Goal: Information Seeking & Learning: Compare options

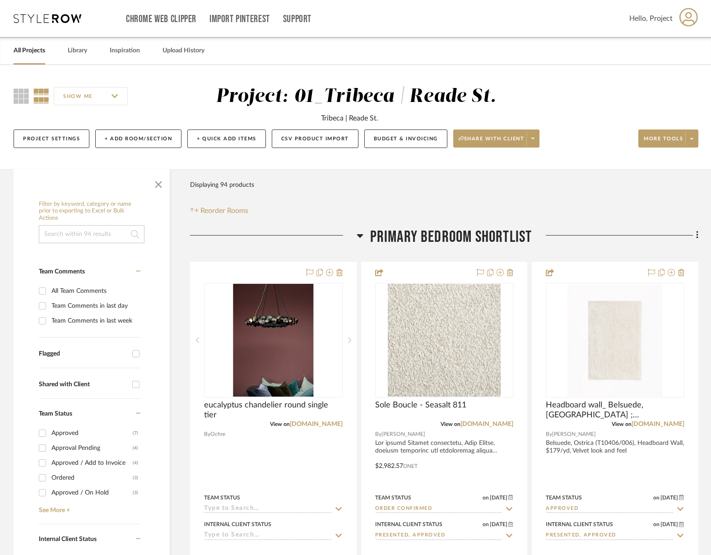
click at [71, 236] on input at bounding box center [92, 234] width 106 height 18
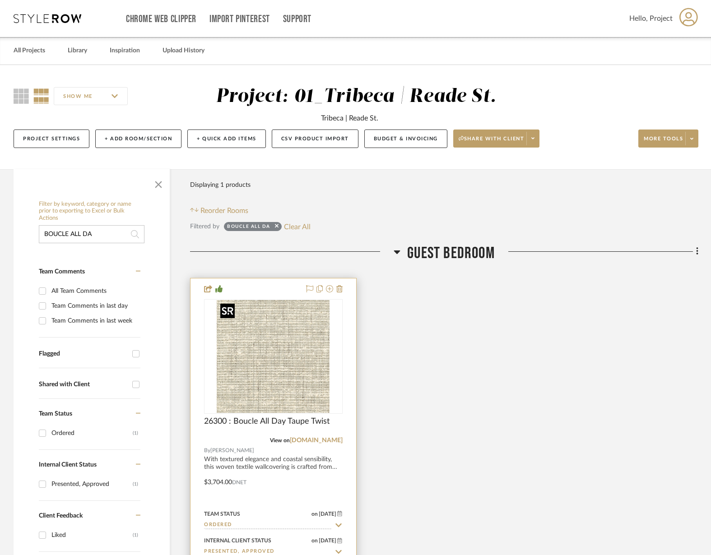
scroll to position [7, 0]
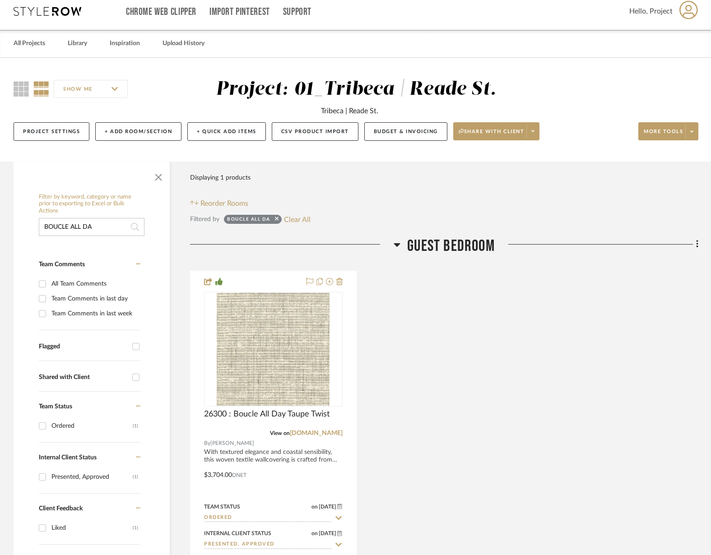
click at [67, 225] on input "BOUCLE ALL DA" at bounding box center [92, 227] width 106 height 18
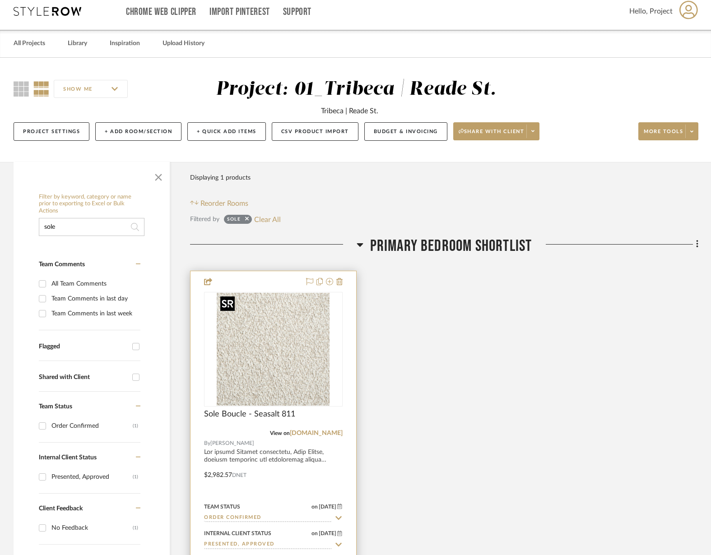
click at [0, 0] on img at bounding box center [0, 0] width 0 height 0
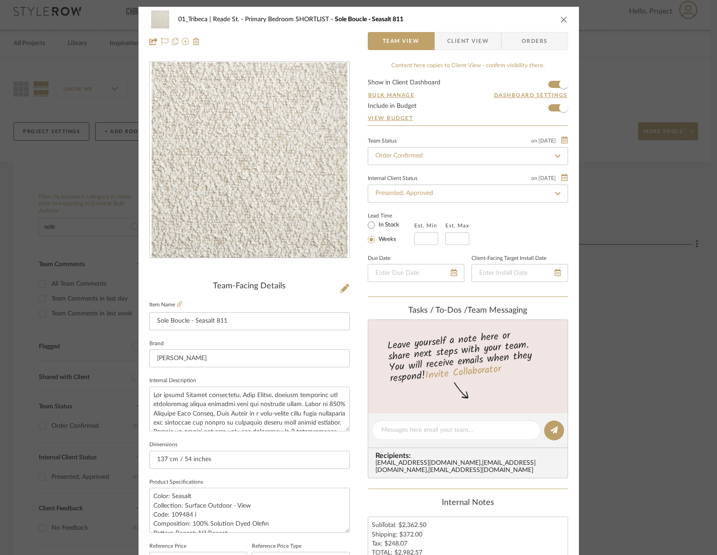
click at [562, 18] on icon "close" at bounding box center [563, 19] width 7 height 7
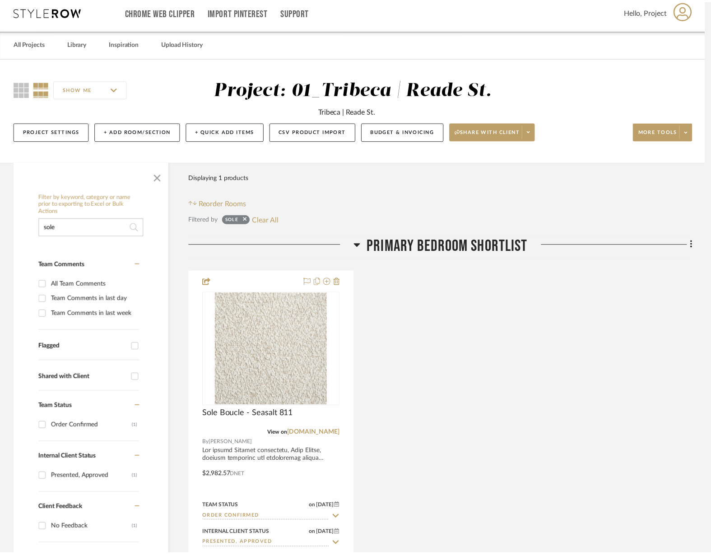
scroll to position [7, 0]
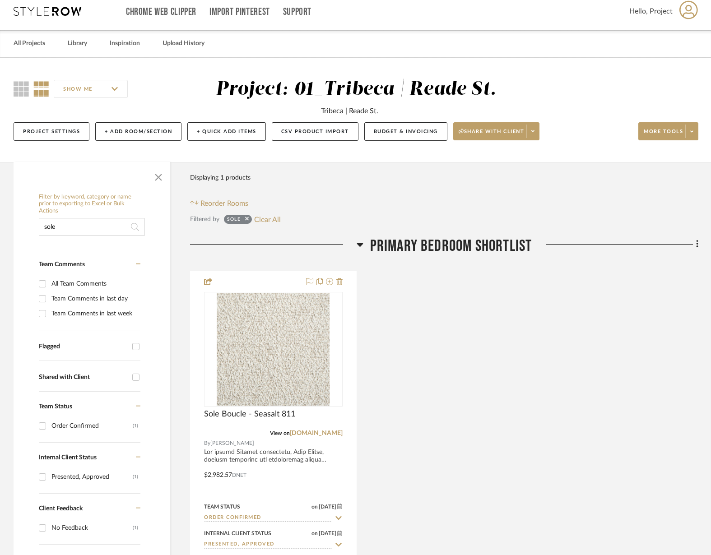
click at [68, 232] on input "sole" at bounding box center [92, 227] width 106 height 18
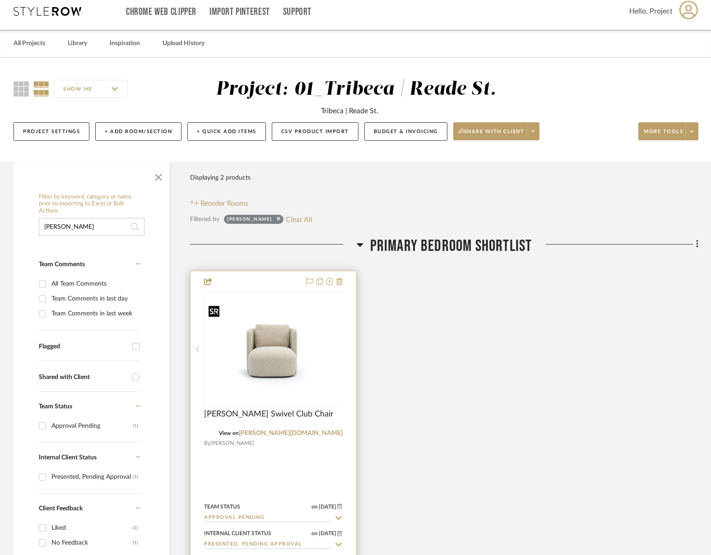
click at [252, 359] on img "0" at bounding box center [280, 349] width 151 height 104
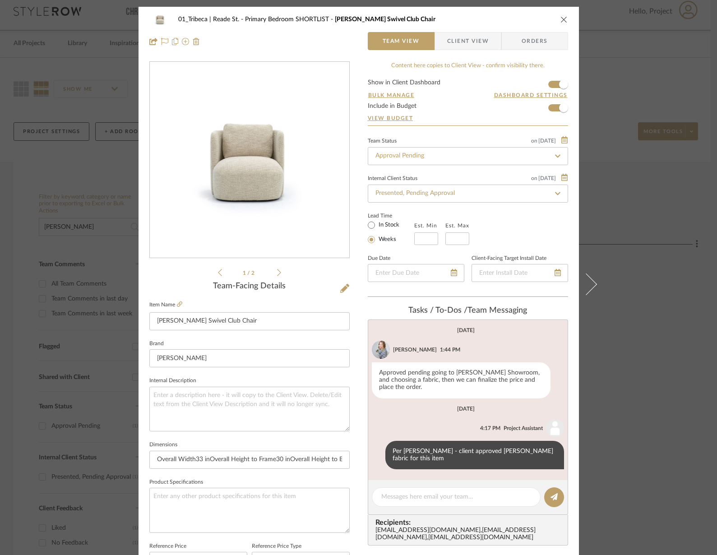
click at [560, 16] on icon "close" at bounding box center [563, 19] width 7 height 7
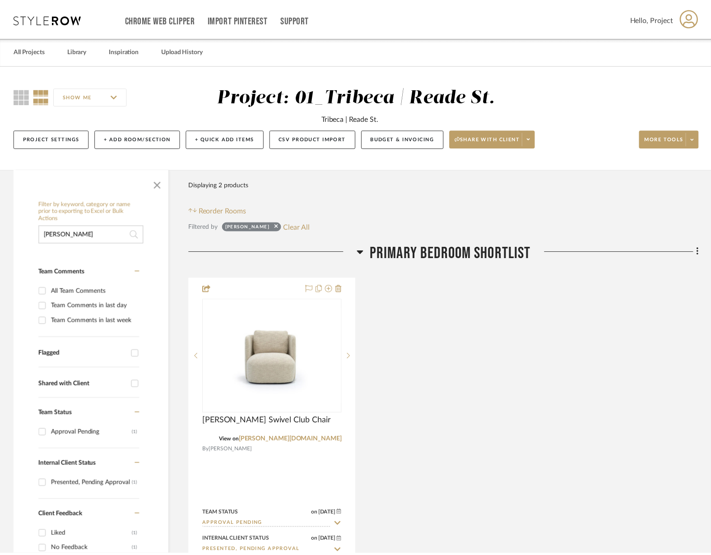
scroll to position [7, 0]
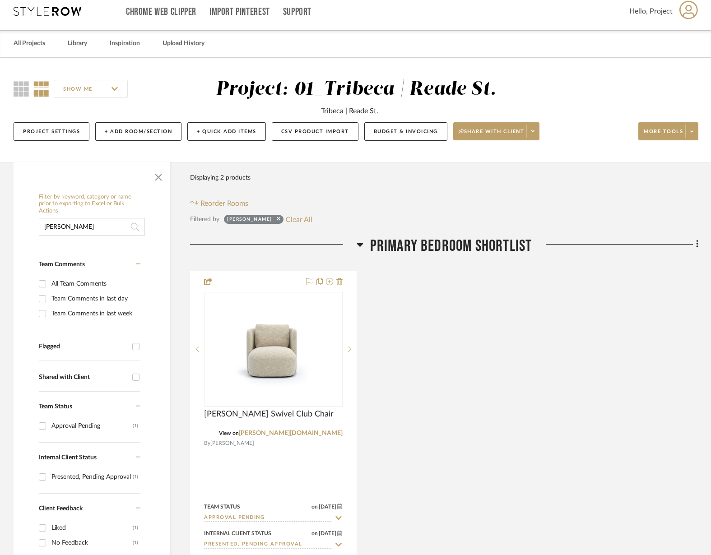
click at [67, 229] on input "[PERSON_NAME]" at bounding box center [92, 227] width 106 height 18
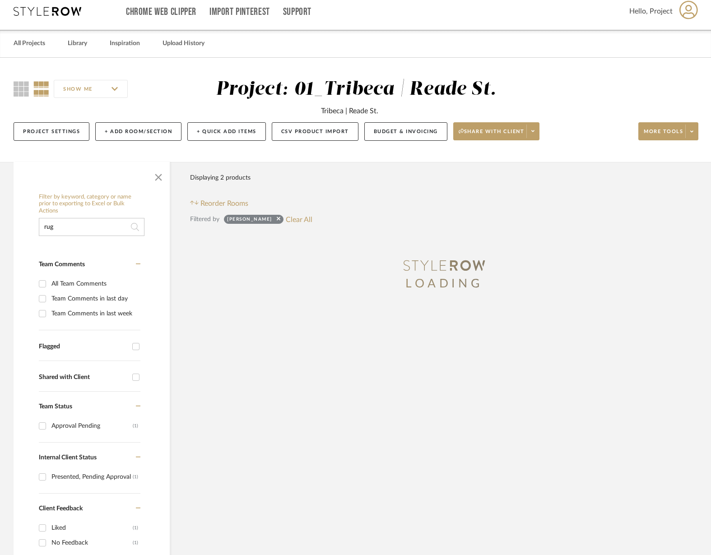
click at [59, 227] on input "rug" at bounding box center [92, 227] width 106 height 18
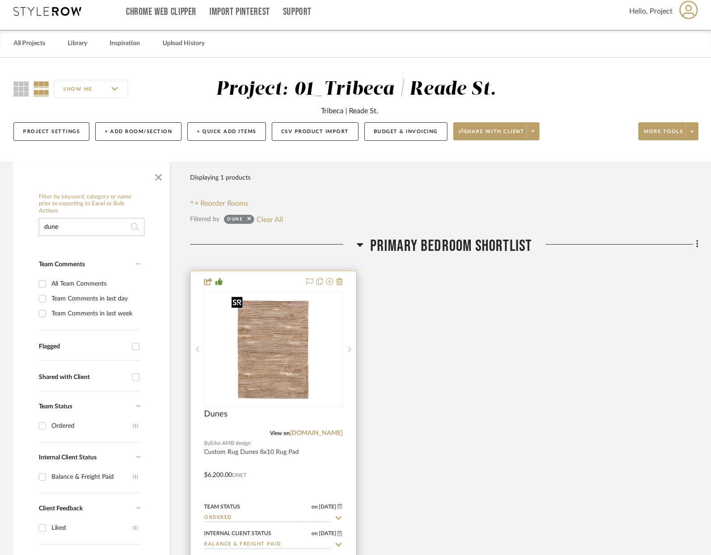
click at [244, 338] on img "0" at bounding box center [280, 349] width 90 height 113
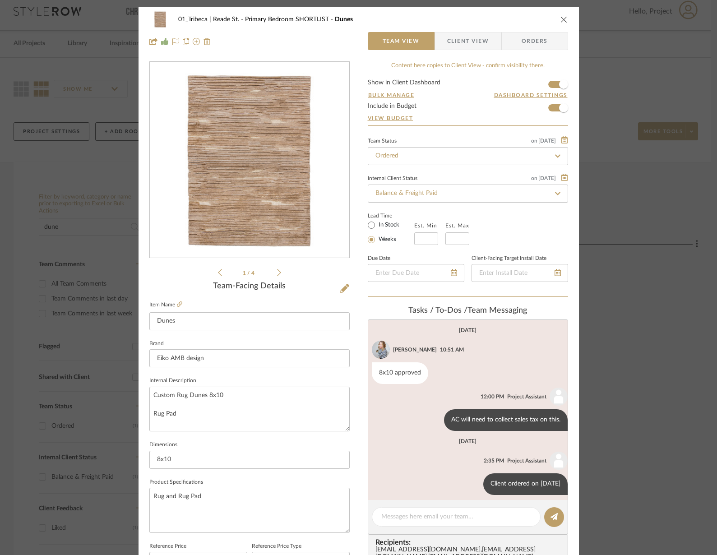
click at [560, 18] on icon "close" at bounding box center [563, 19] width 7 height 7
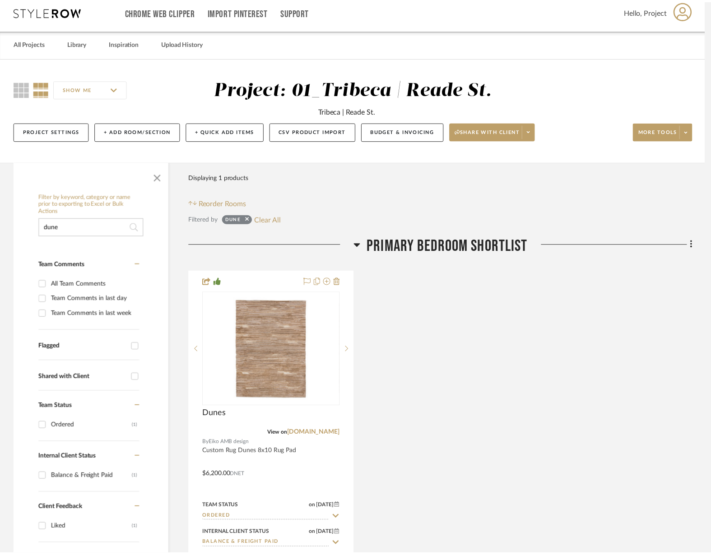
scroll to position [7, 0]
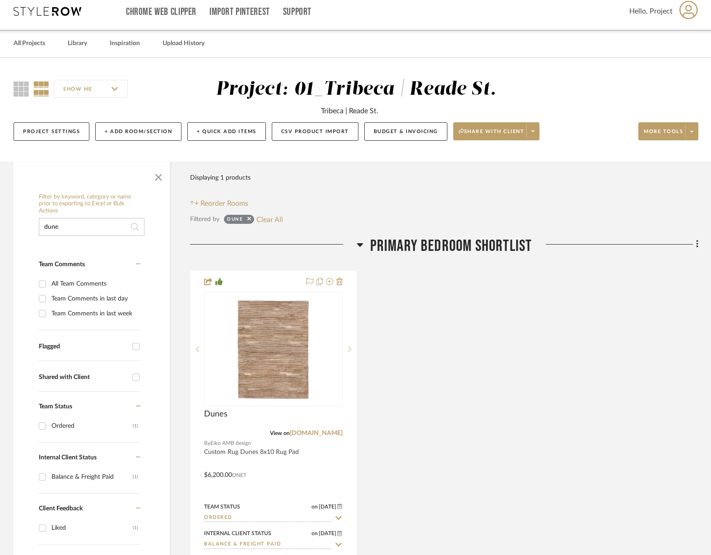
click at [74, 233] on input "dune" at bounding box center [92, 227] width 106 height 18
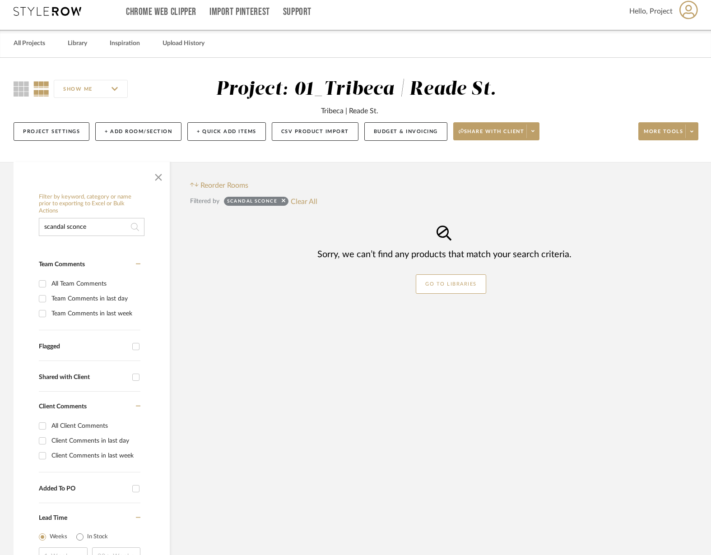
click at [77, 227] on input "scandal sconce" at bounding box center [92, 227] width 106 height 18
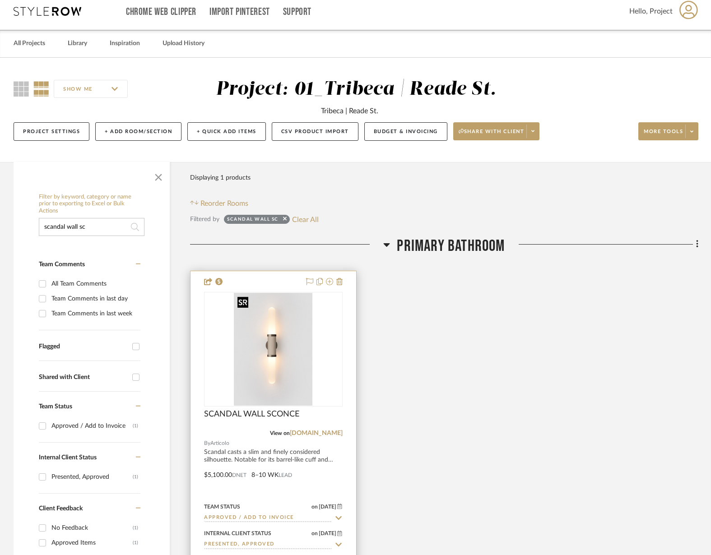
click at [282, 378] on img "0" at bounding box center [273, 349] width 78 height 113
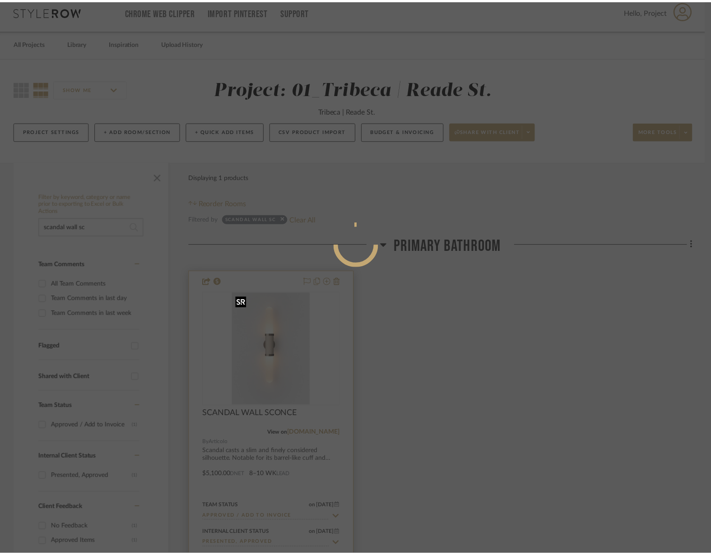
scroll to position [7, 0]
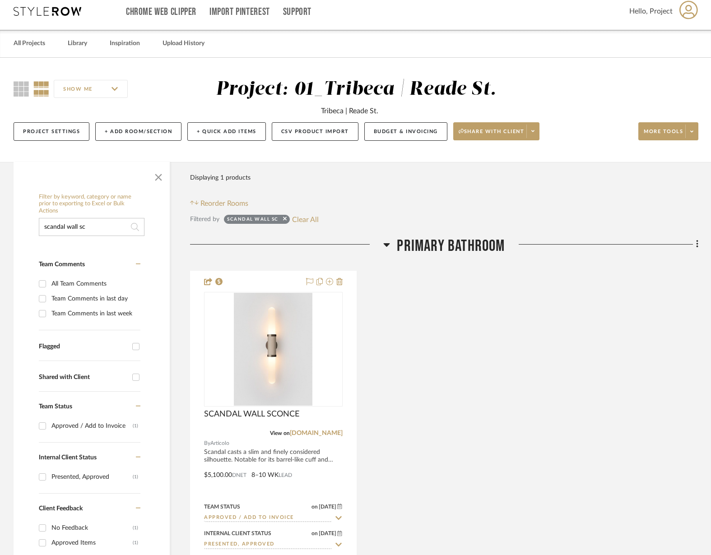
click at [82, 225] on input "scandal wall sc" at bounding box center [92, 227] width 106 height 18
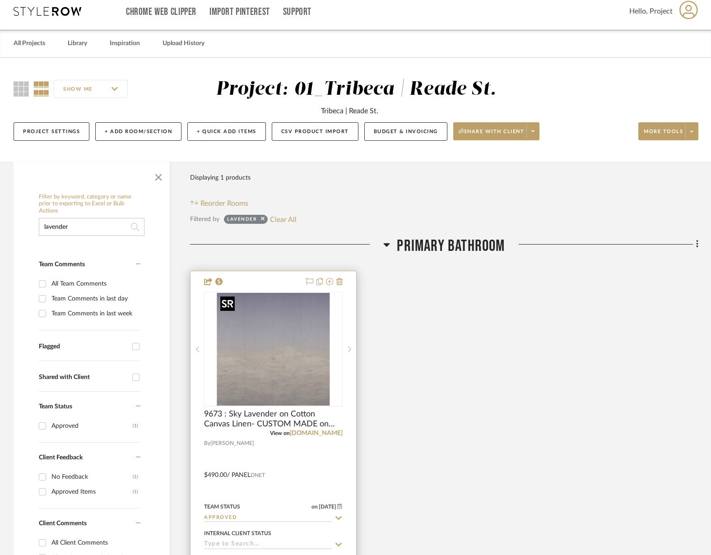
click at [270, 339] on img "0" at bounding box center [273, 349] width 113 height 113
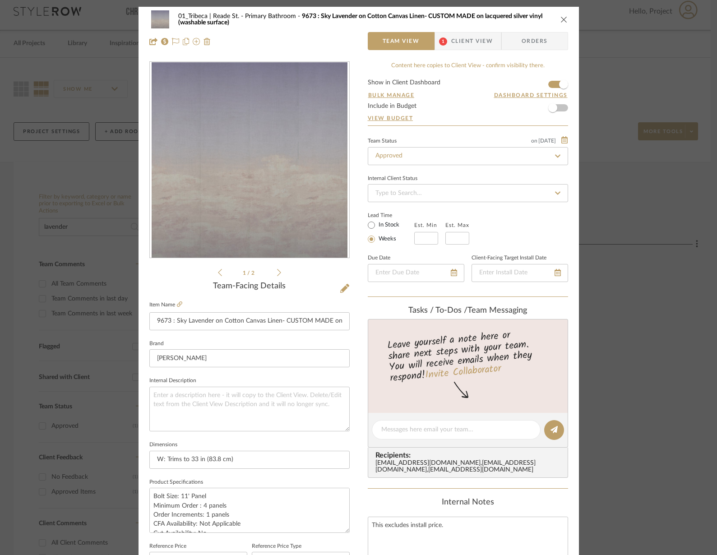
click at [562, 18] on icon "close" at bounding box center [563, 19] width 7 height 7
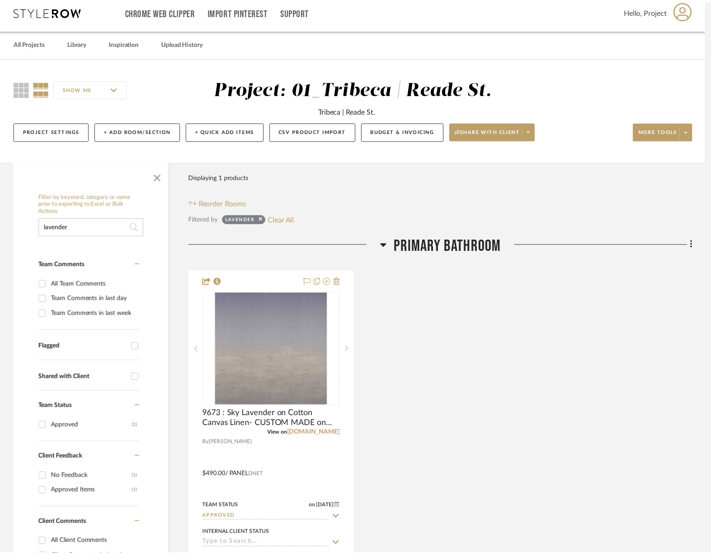
scroll to position [7, 0]
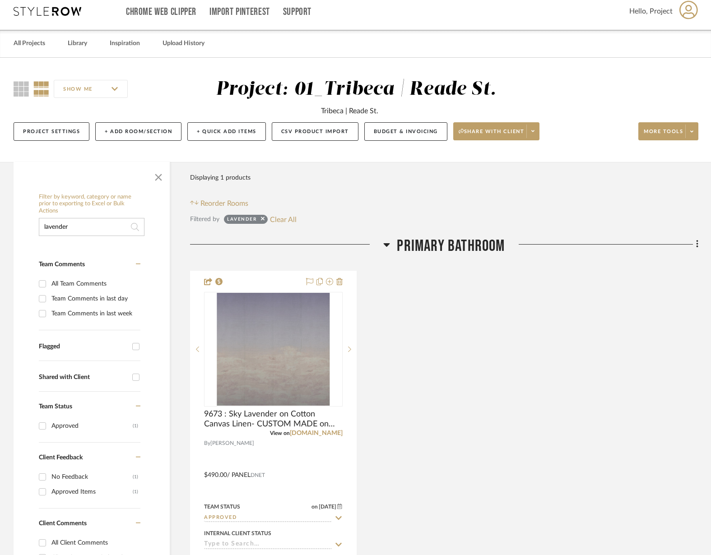
click at [70, 225] on input "lavender" at bounding box center [92, 227] width 106 height 18
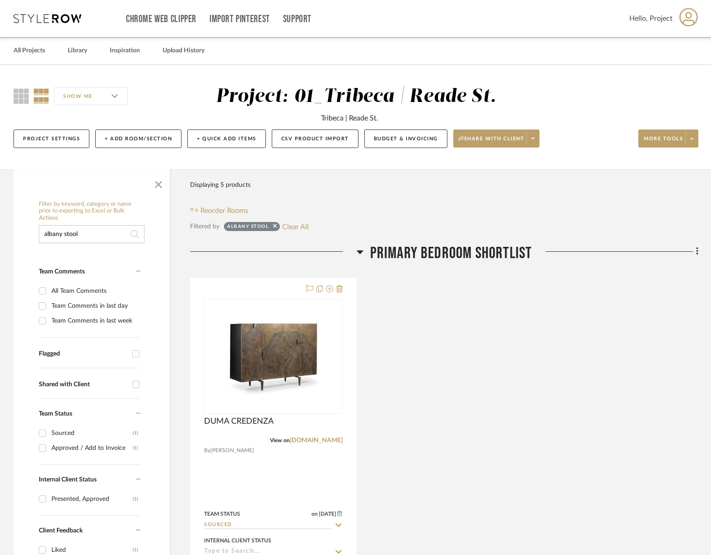
click at [63, 234] on input "albany stool" at bounding box center [92, 234] width 106 height 18
click at [93, 239] on input "albany bar stool" at bounding box center [92, 234] width 106 height 18
click at [58, 234] on input "albany bar stool or counter stool" at bounding box center [92, 234] width 106 height 18
drag, startPoint x: 48, startPoint y: 235, endPoint x: 35, endPoint y: 236, distance: 13.1
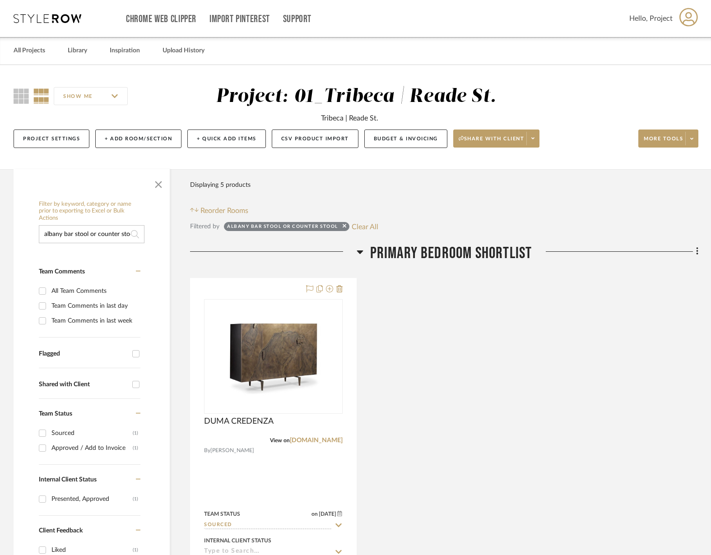
click at [86, 237] on input "albany bar stool or counter stool" at bounding box center [92, 234] width 106 height 18
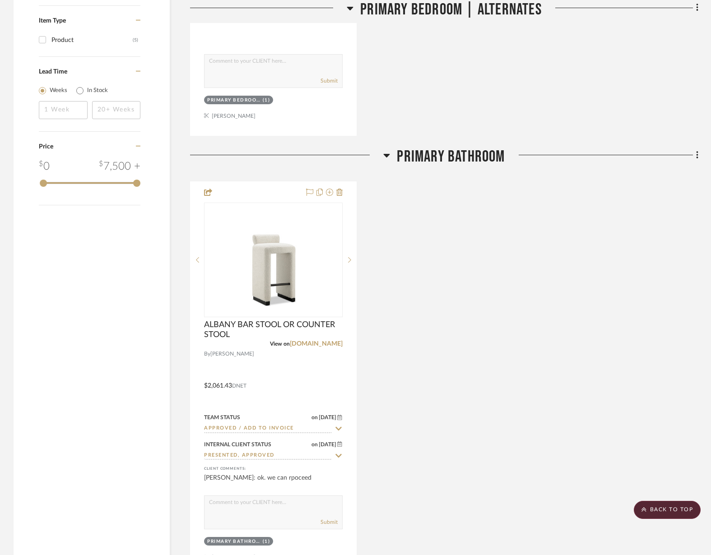
scroll to position [979, 0]
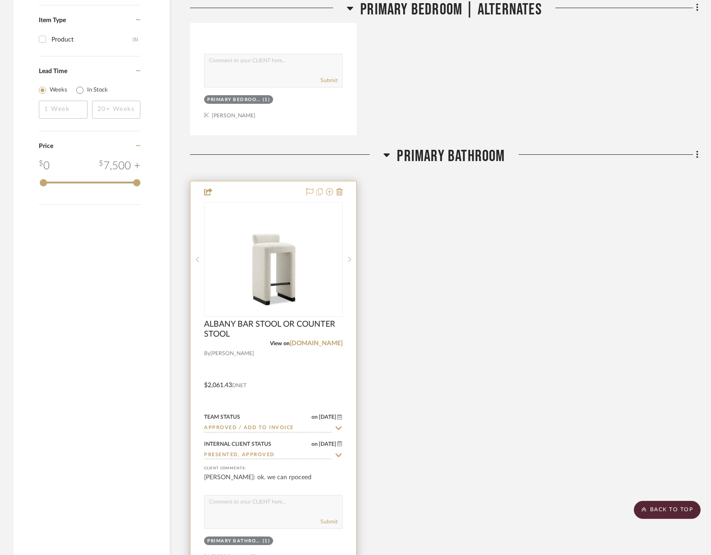
click at [320, 191] on icon at bounding box center [319, 191] width 6 height 7
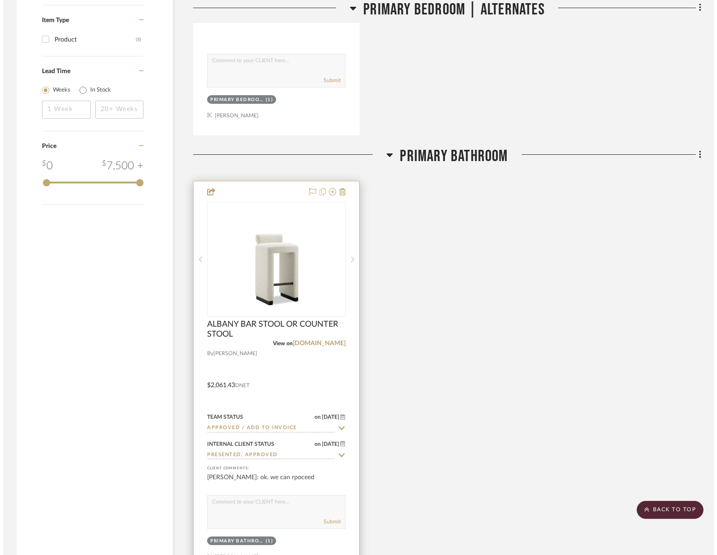
scroll to position [0, 0]
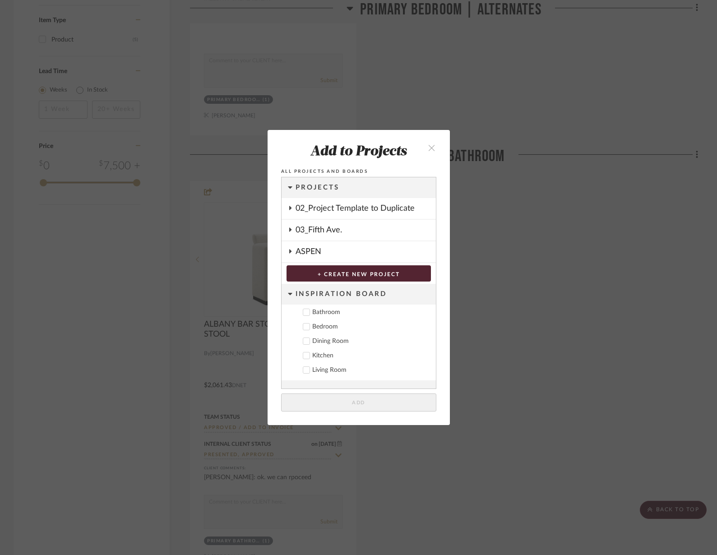
click at [429, 147] on icon "close" at bounding box center [432, 148] width 8 height 8
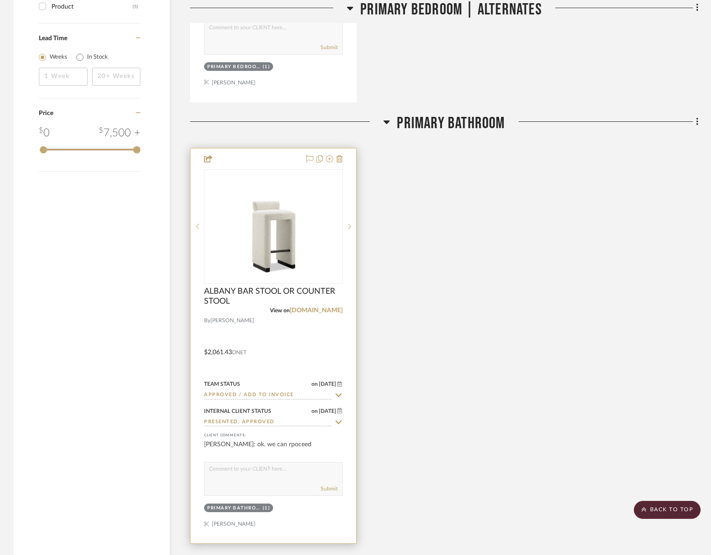
scroll to position [924, 0]
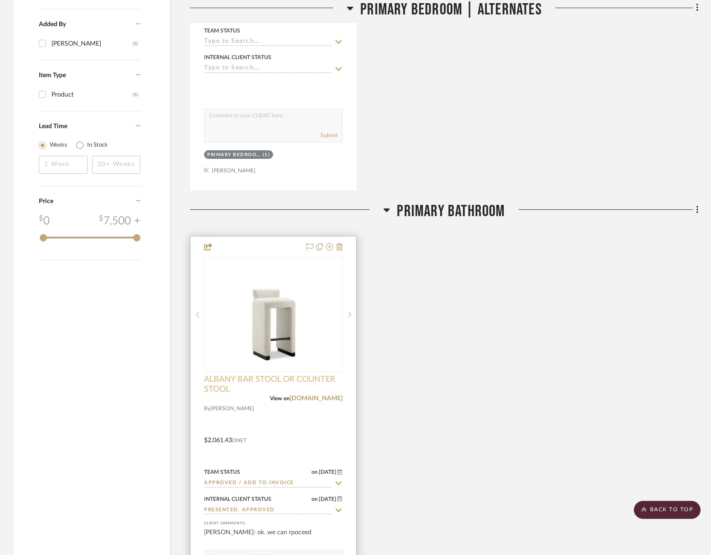
click at [215, 379] on span "ALBANY BAR STOOL OR COUNTER STOOL" at bounding box center [273, 384] width 138 height 20
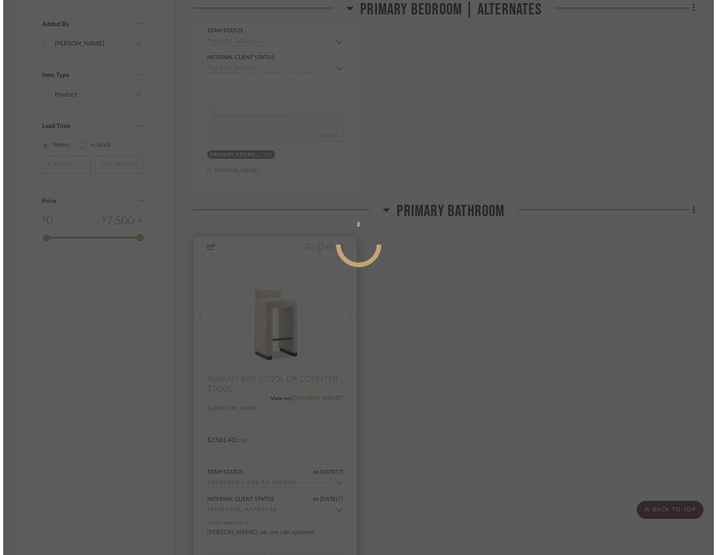
scroll to position [0, 0]
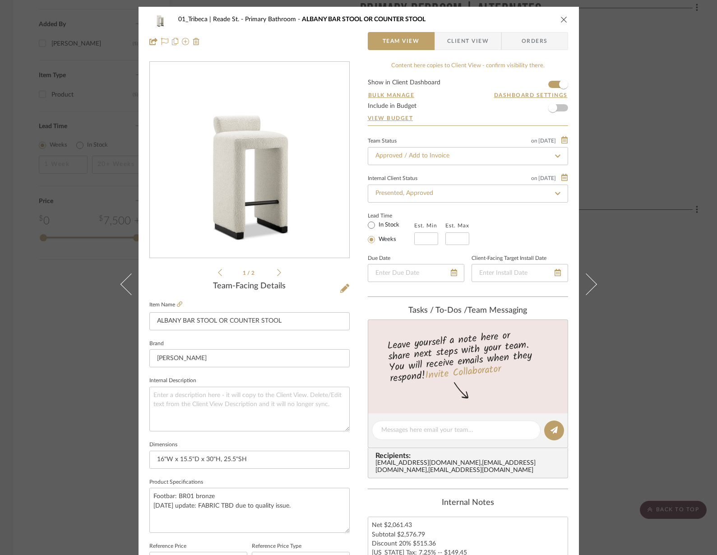
click at [561, 20] on icon "close" at bounding box center [563, 19] width 7 height 7
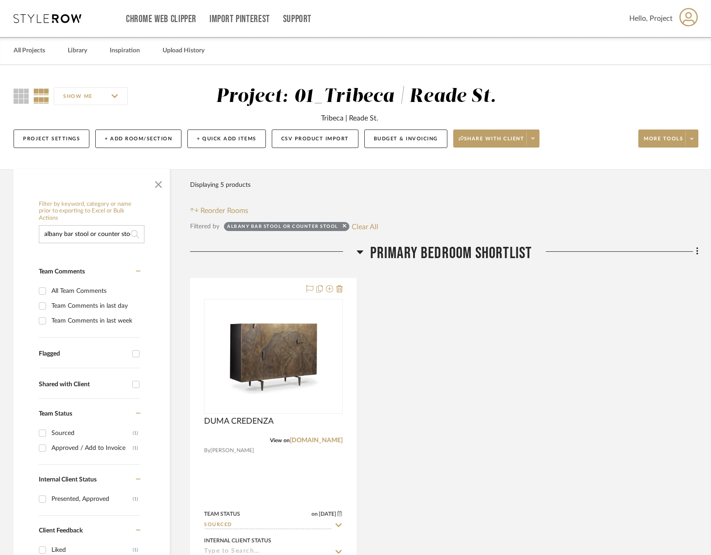
click at [65, 234] on input "albany bar stool or counter stool" at bounding box center [92, 234] width 106 height 18
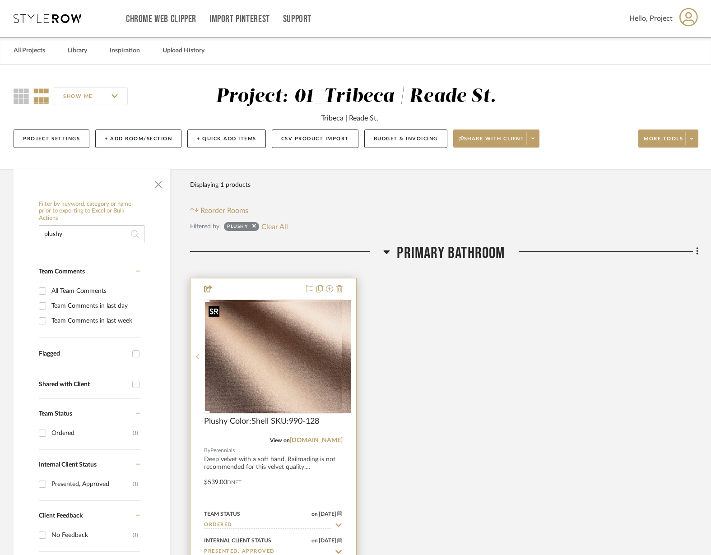
click at [282, 381] on img "0" at bounding box center [280, 356] width 141 height 113
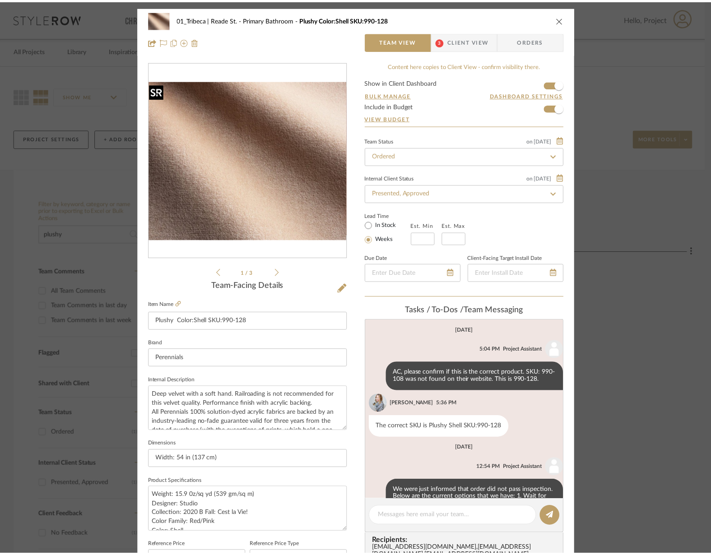
scroll to position [50, 0]
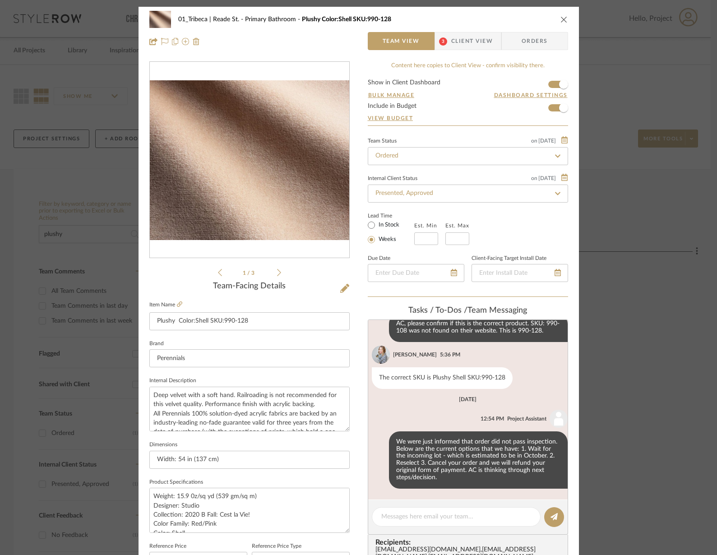
click at [562, 18] on icon "close" at bounding box center [563, 19] width 7 height 7
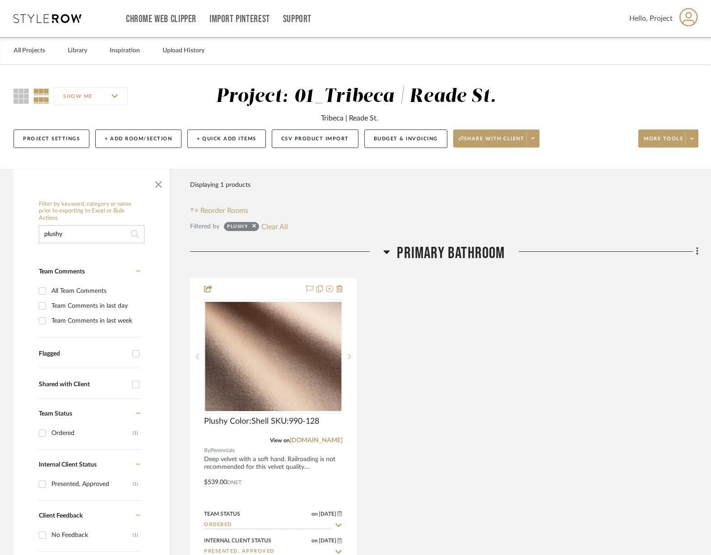
click at [66, 237] on input "plushy" at bounding box center [92, 234] width 106 height 18
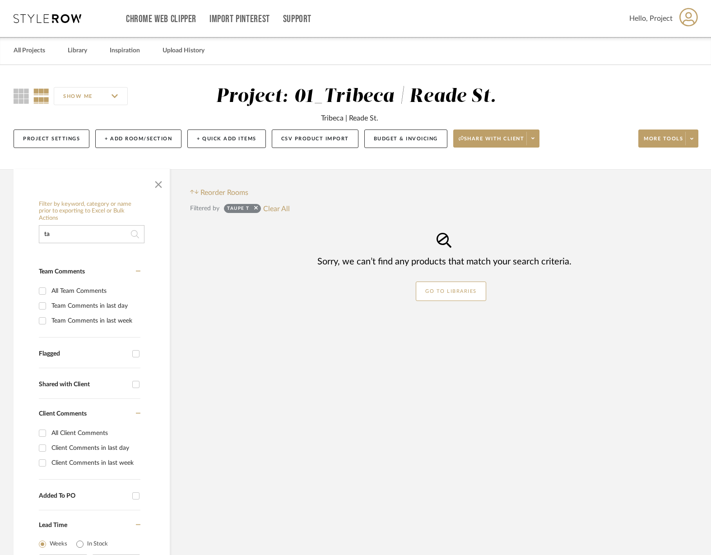
type input "t"
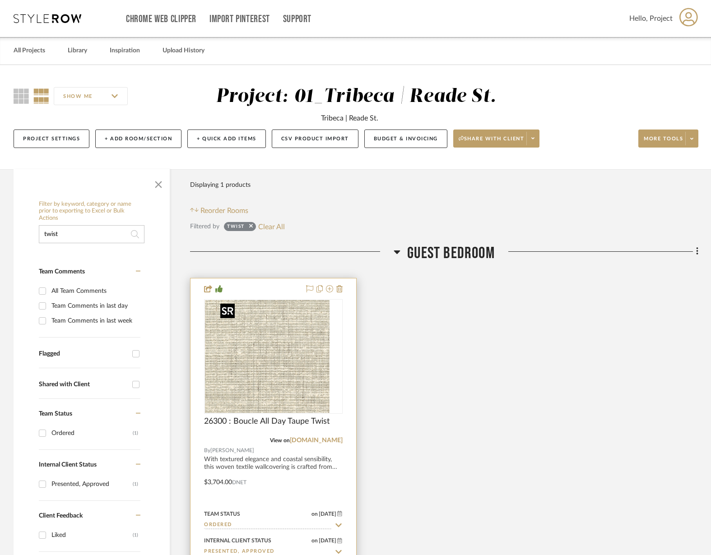
type input "twist"
click at [273, 343] on img "0" at bounding box center [273, 356] width 113 height 113
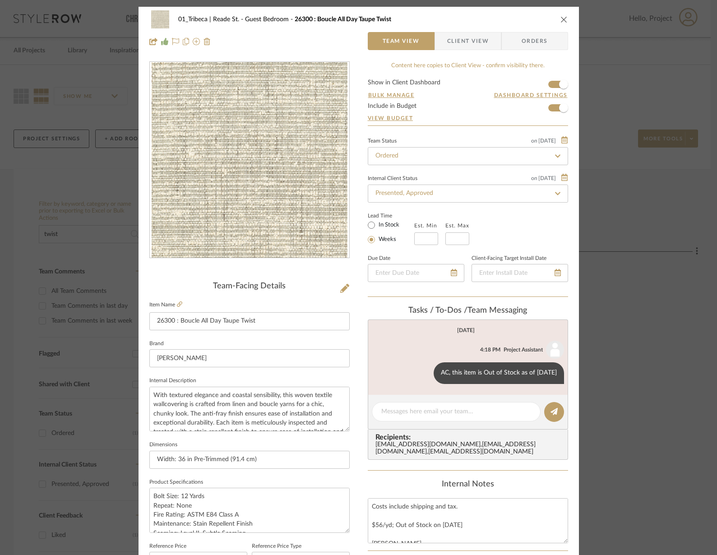
click at [561, 20] on icon "close" at bounding box center [563, 19] width 7 height 7
